Goal: Task Accomplishment & Management: Complete application form

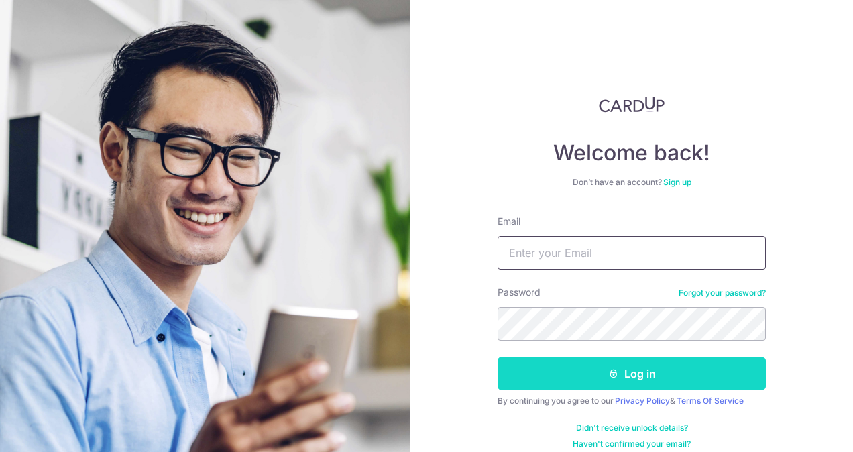
type input "[EMAIL_ADDRESS][DOMAIN_NAME]"
click at [656, 367] on button "Log in" at bounding box center [631, 374] width 268 height 34
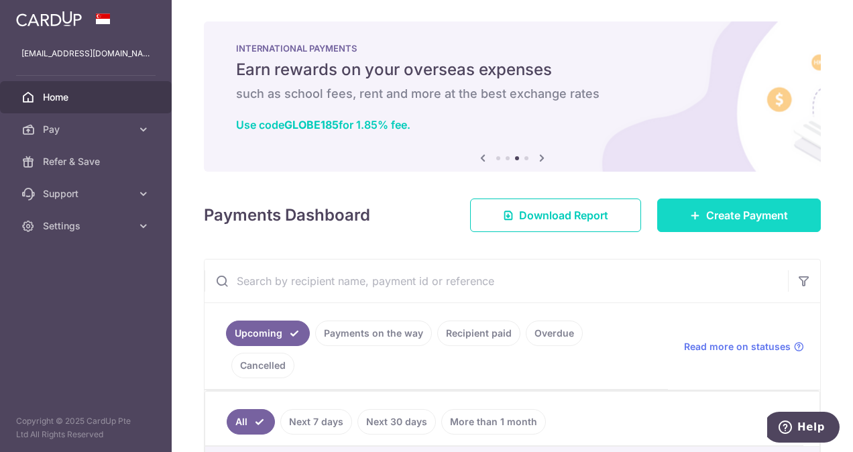
click at [706, 218] on span "Create Payment" at bounding box center [747, 215] width 82 height 16
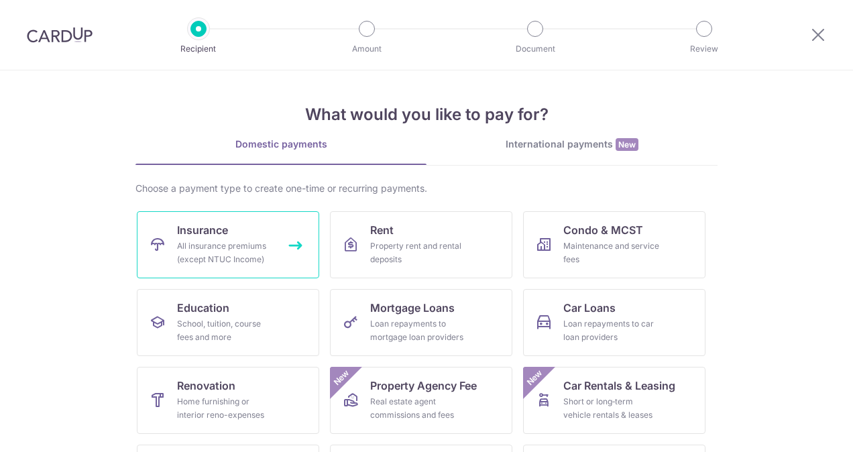
click at [268, 251] on div "All insurance premiums (except NTUC Income)" at bounding box center [225, 252] width 97 height 27
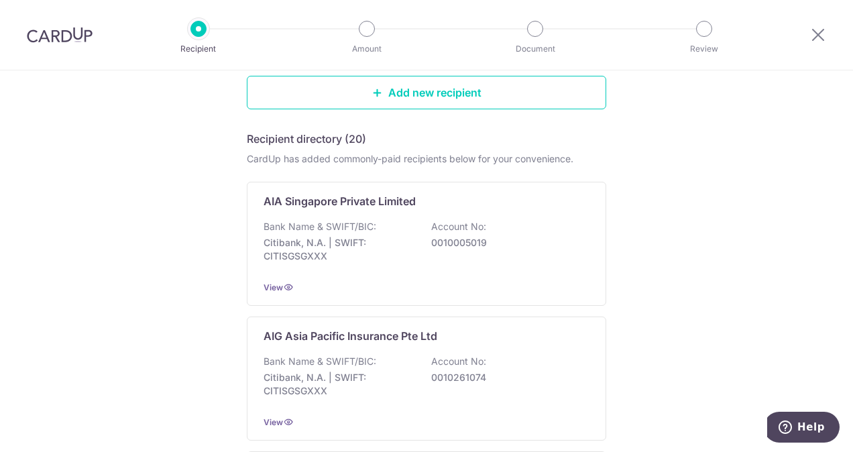
scroll to position [335, 0]
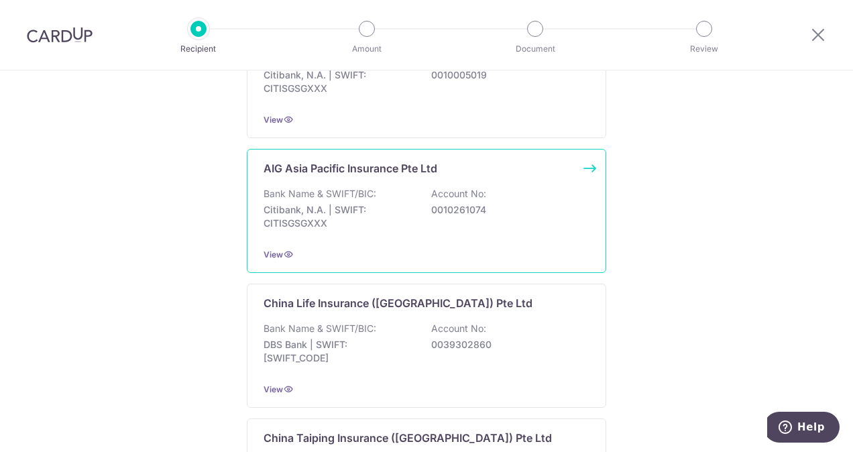
click at [395, 187] on div "Bank Name & SWIFT/BIC: Citibank, N.A. | SWIFT: CITISGSGXXX Account No: 00102610…" at bounding box center [426, 212] width 326 height 50
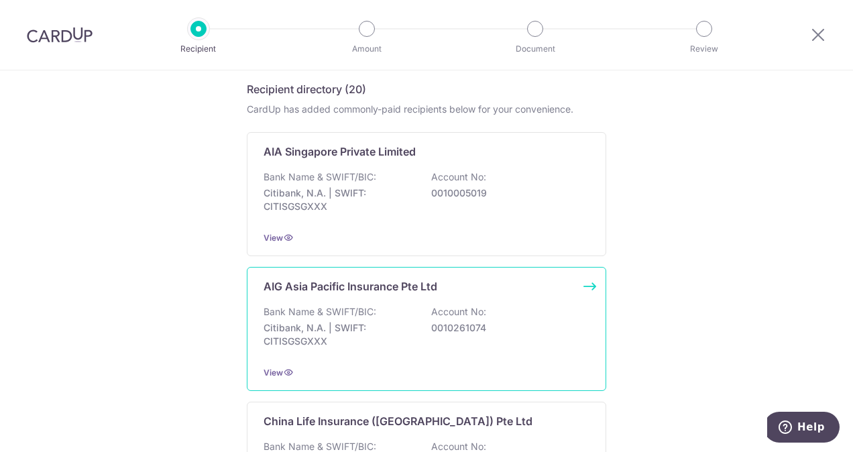
scroll to position [134, 0]
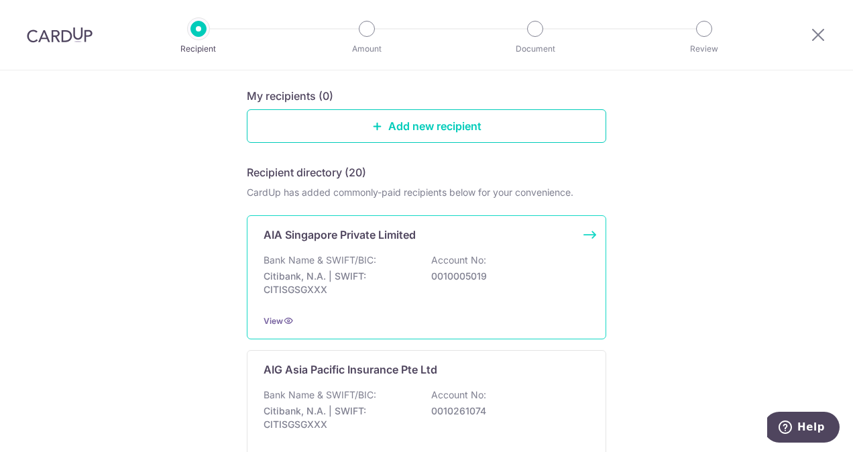
click at [401, 261] on div "Bank Name & SWIFT/BIC: Citibank, N.A. | SWIFT: CITISGSGXXX Account No: 00100050…" at bounding box center [426, 278] width 326 height 50
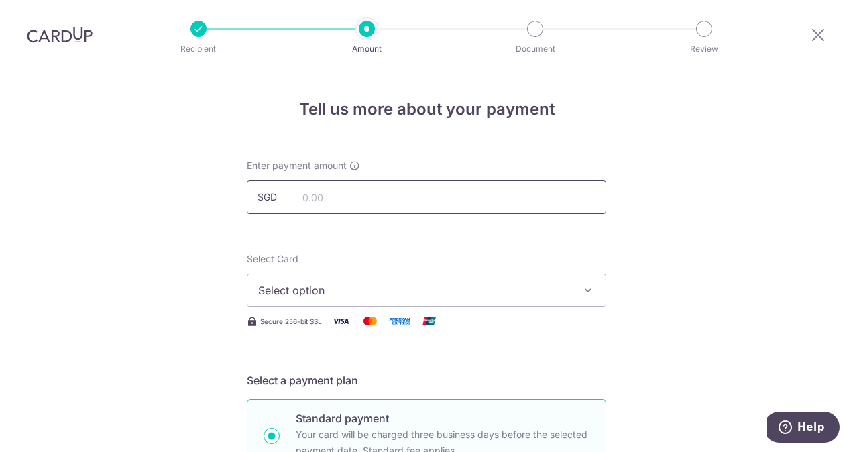
click at [341, 196] on input "text" at bounding box center [426, 197] width 359 height 34
type input "303.88"
drag, startPoint x: 231, startPoint y: 308, endPoint x: 201, endPoint y: 298, distance: 31.2
click at [300, 290] on span "Select option" at bounding box center [414, 290] width 312 height 16
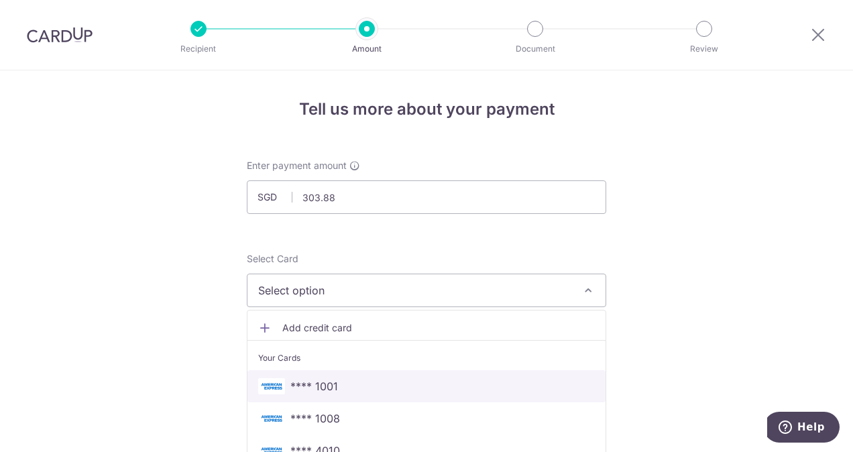
drag, startPoint x: 337, startPoint y: 393, endPoint x: 132, endPoint y: 324, distance: 216.4
click at [337, 393] on link "**** 1001" at bounding box center [426, 386] width 358 height 32
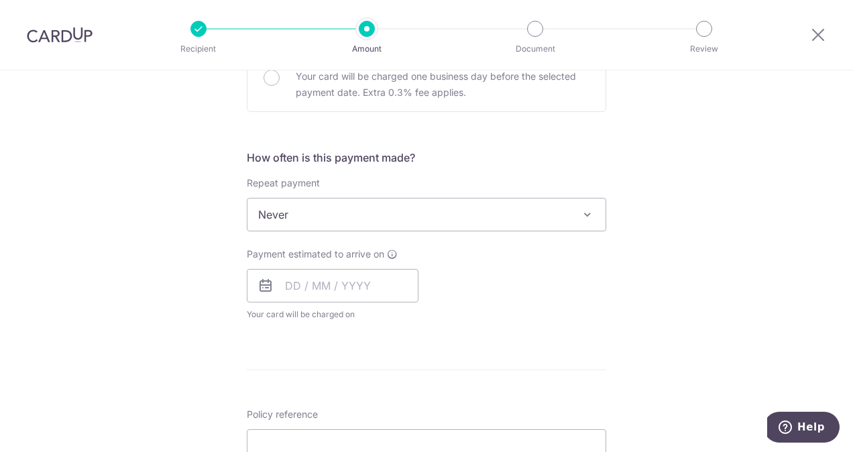
scroll to position [469, 0]
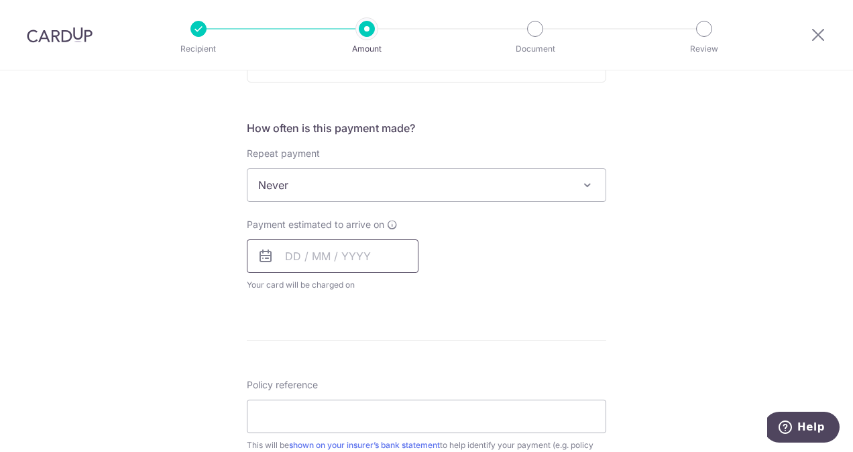
click at [285, 252] on input "text" at bounding box center [333, 256] width 172 height 34
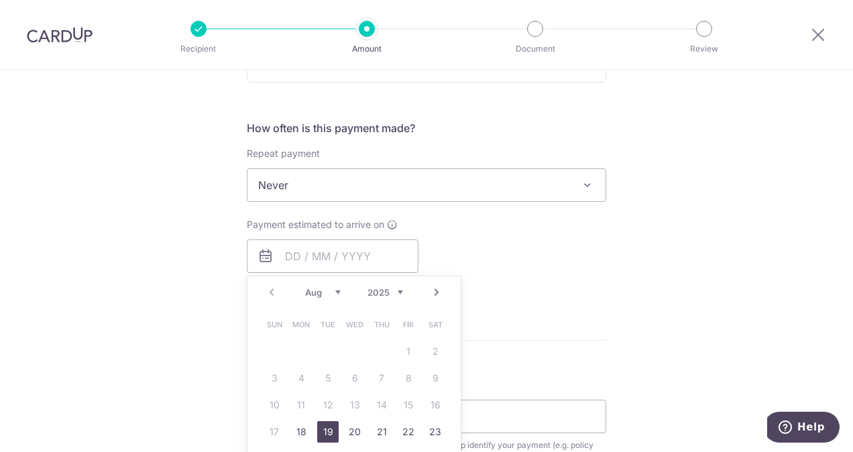
click at [322, 428] on link "19" at bounding box center [327, 431] width 21 height 21
type input "19/08/2025"
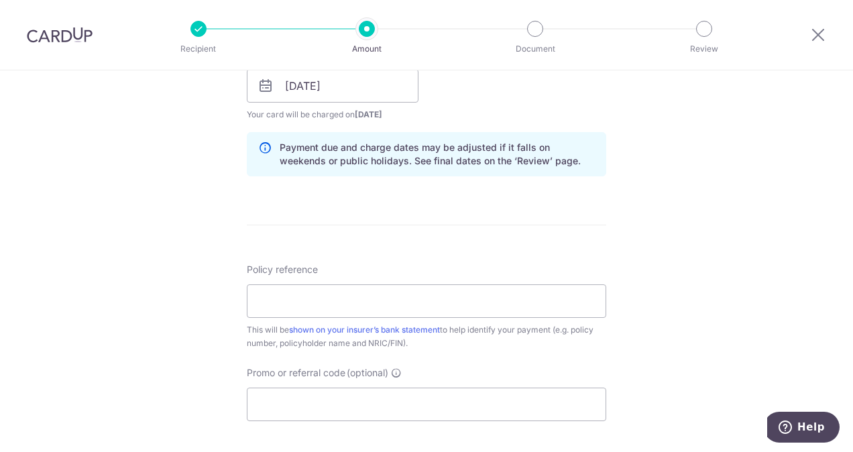
scroll to position [670, 0]
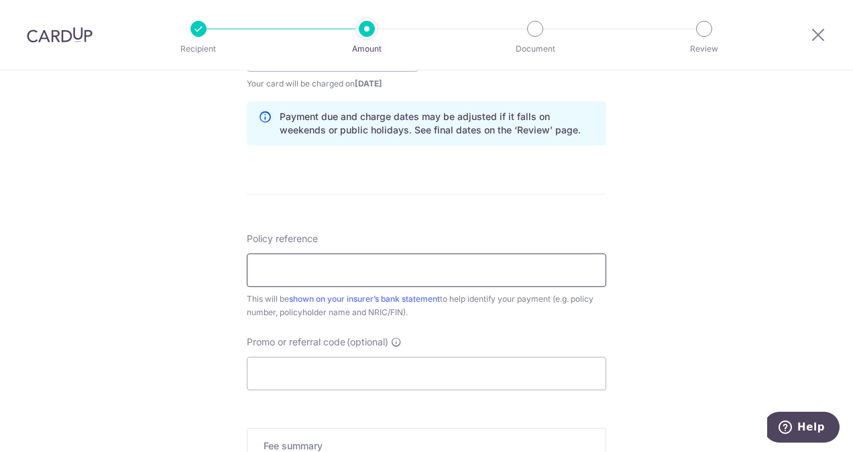
click at [363, 259] on input "Policy reference" at bounding box center [426, 270] width 359 height 34
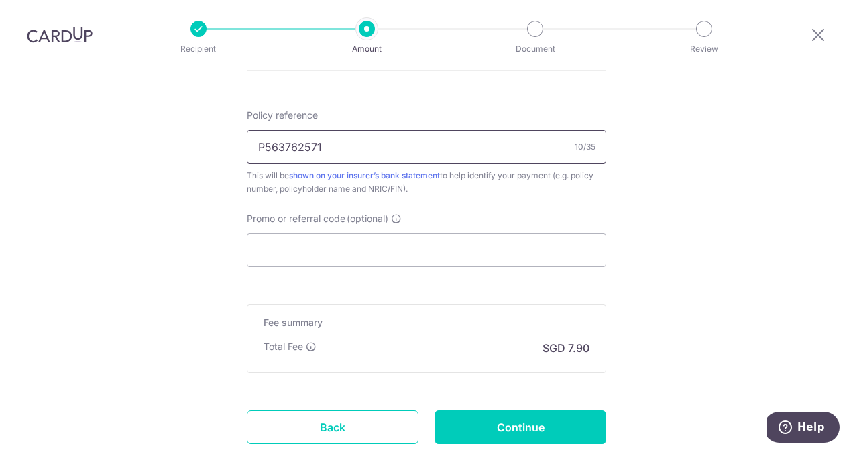
scroll to position [883, 0]
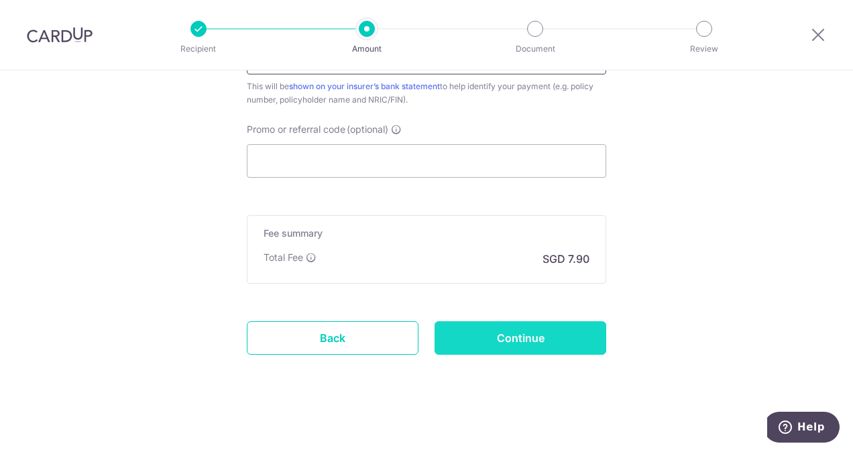
type input "P563762571"
click at [531, 340] on input "Continue" at bounding box center [520, 338] width 172 height 34
type input "Create Schedule"
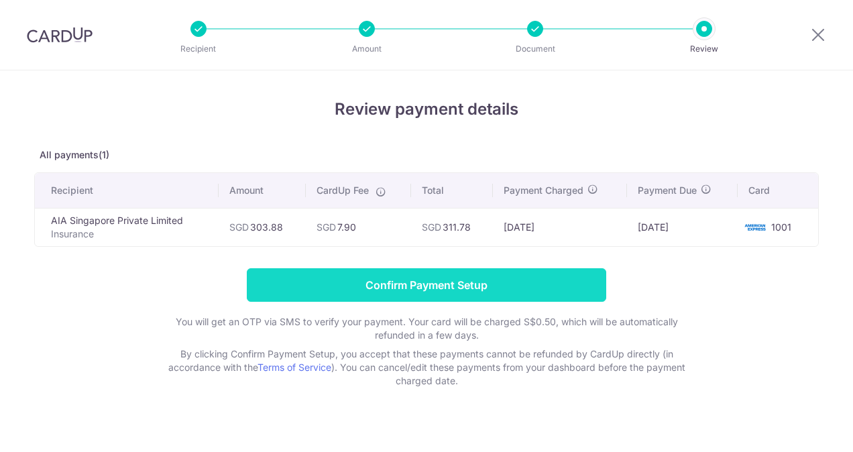
click at [458, 291] on input "Confirm Payment Setup" at bounding box center [426, 285] width 359 height 34
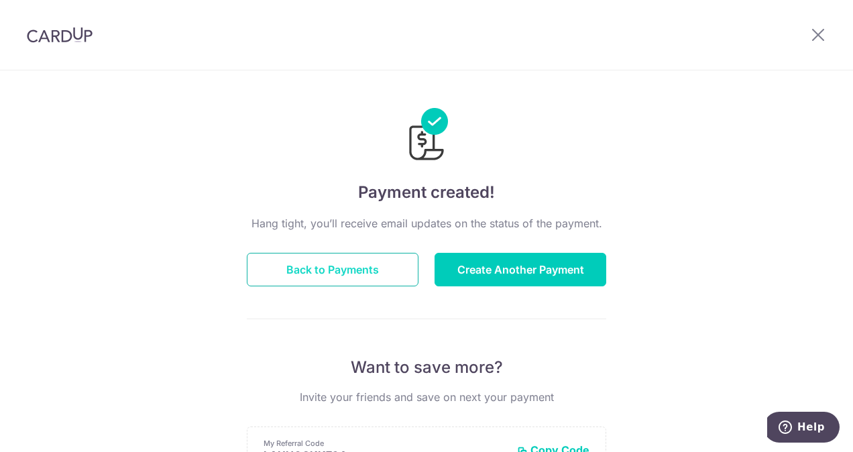
click at [340, 271] on button "Back to Payments" at bounding box center [333, 270] width 172 height 34
